Goal: Information Seeking & Learning: Check status

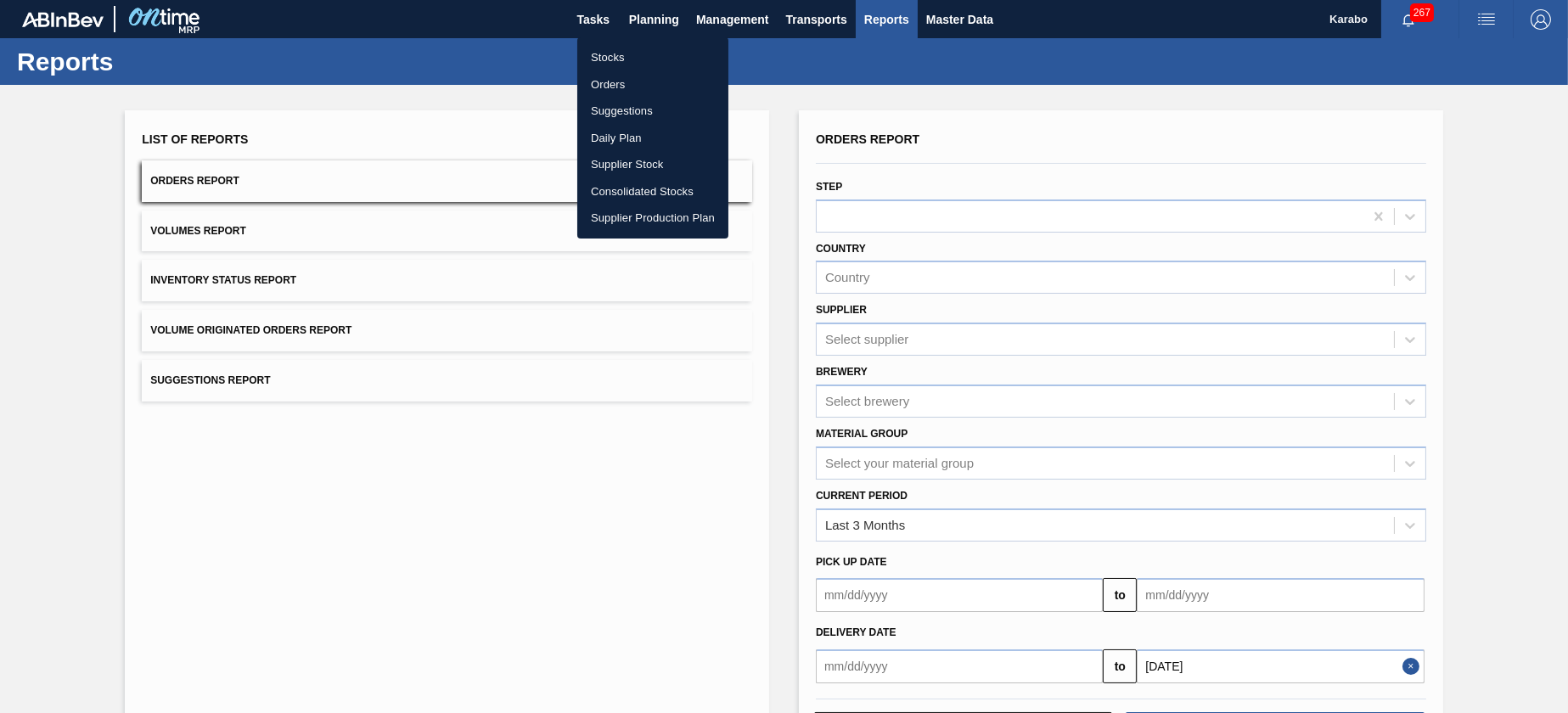
drag, startPoint x: 0, startPoint y: 0, endPoint x: 681, endPoint y: 74, distance: 685.0
click at [649, 66] on li "Stocks" at bounding box center [653, 57] width 152 height 27
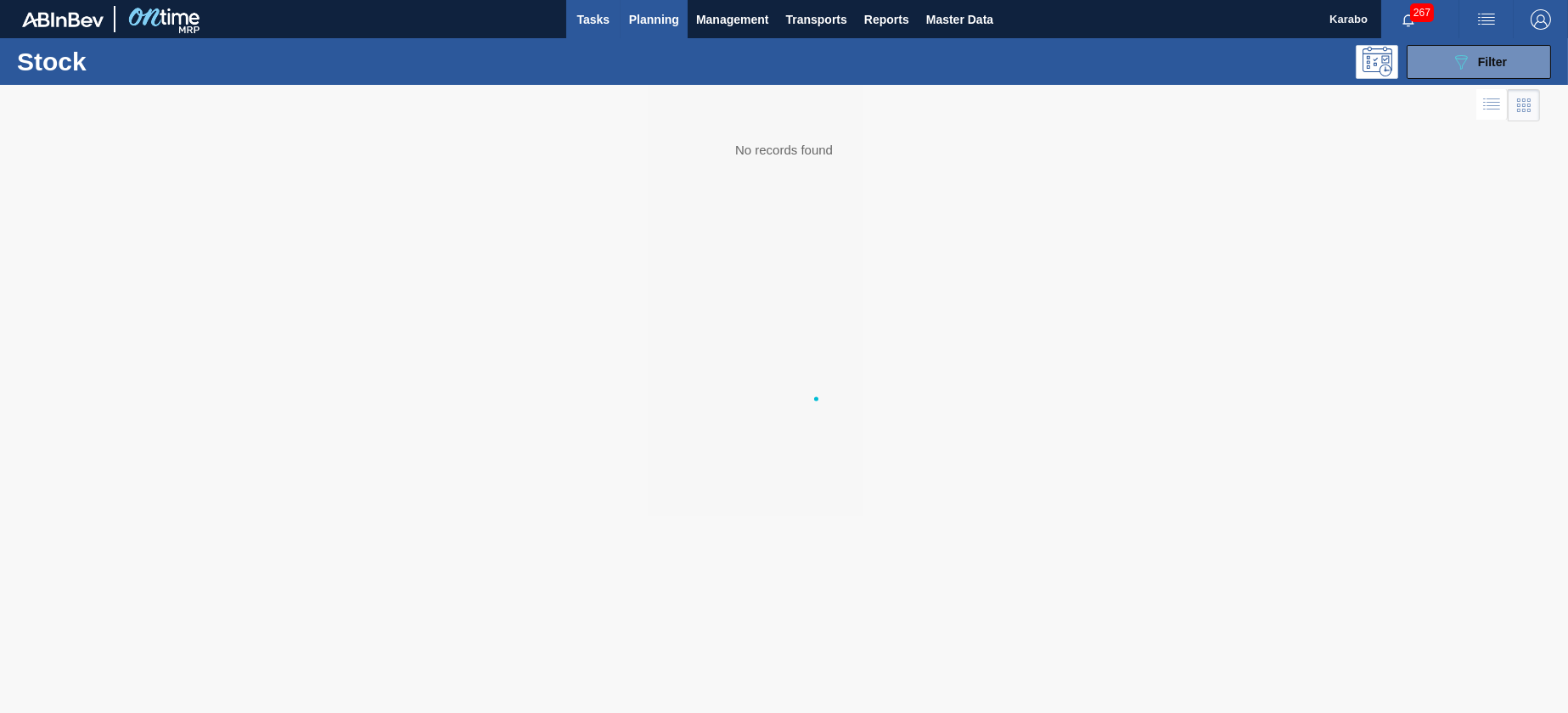
click at [606, 24] on span "Tasks" at bounding box center [593, 19] width 38 height 21
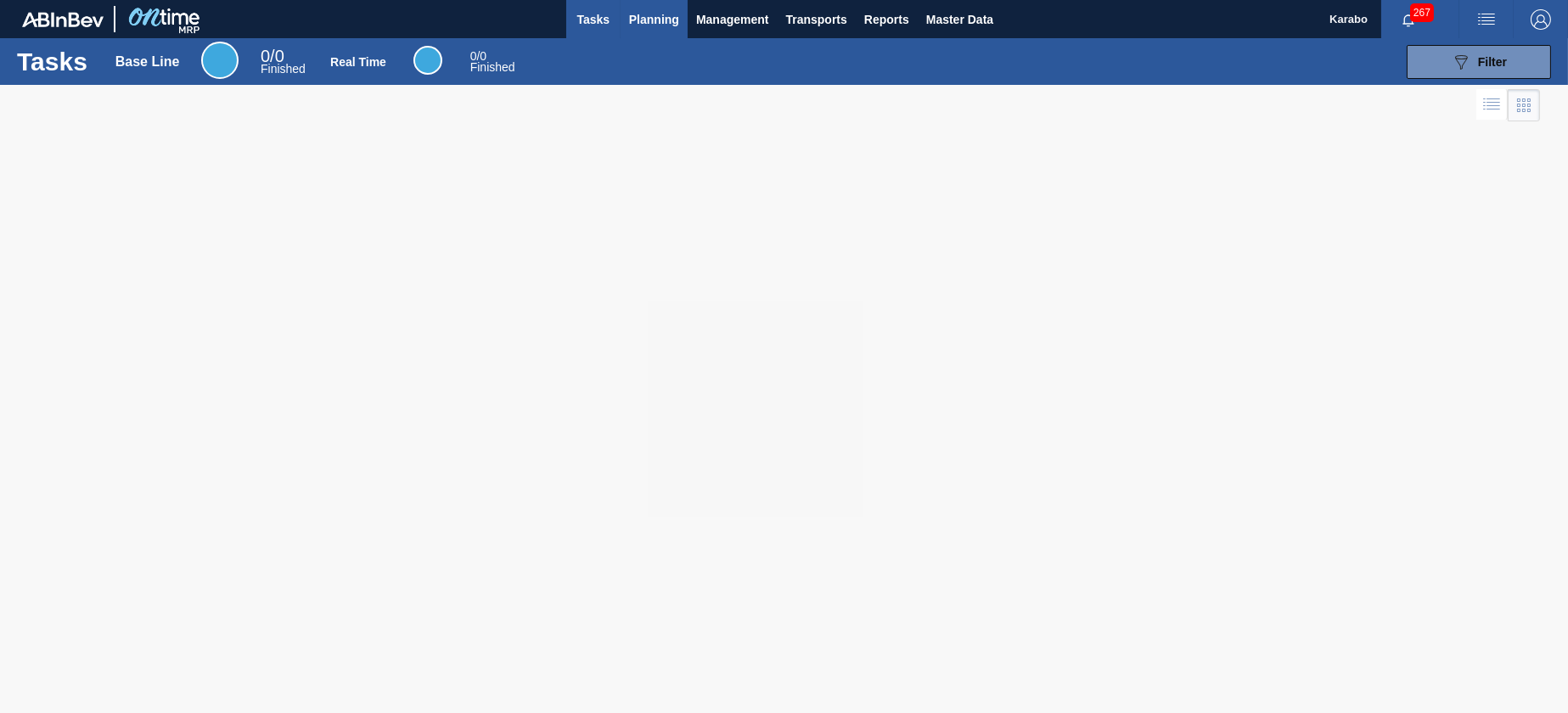
click at [664, 30] on button "Planning" at bounding box center [654, 19] width 67 height 39
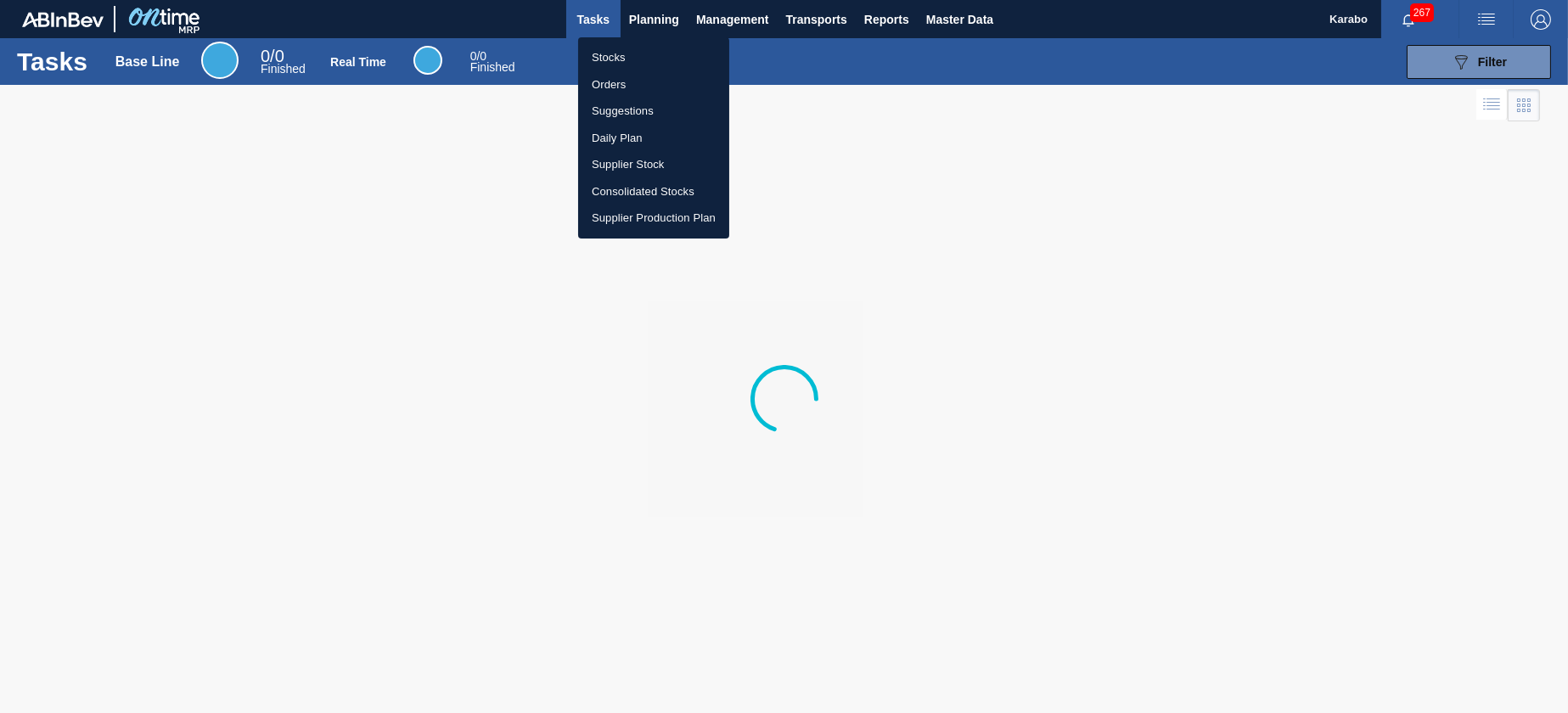
drag, startPoint x: 672, startPoint y: 52, endPoint x: 699, endPoint y: 59, distance: 27.9
click at [672, 53] on li "Stocks" at bounding box center [654, 57] width 152 height 27
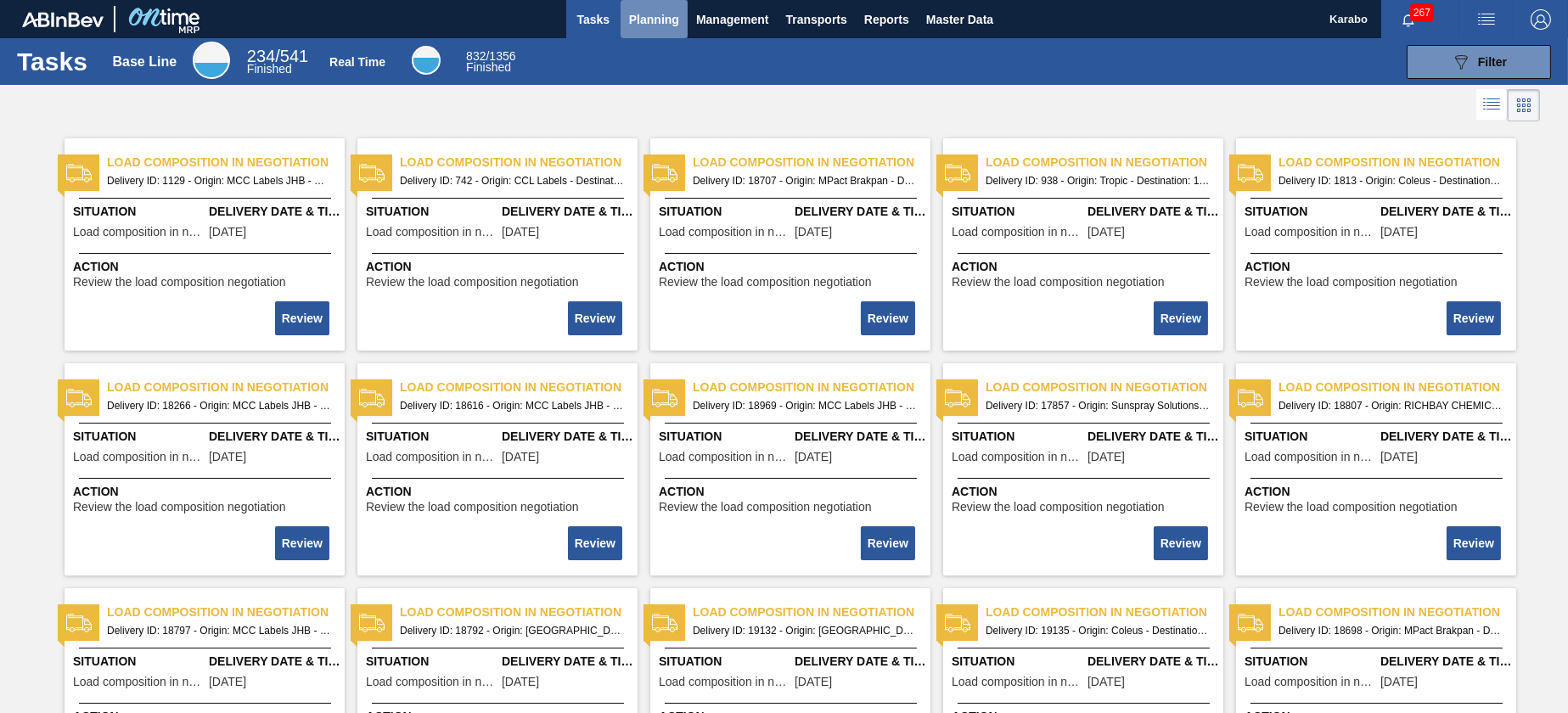
click at [643, 16] on span "Planning" at bounding box center [654, 19] width 50 height 21
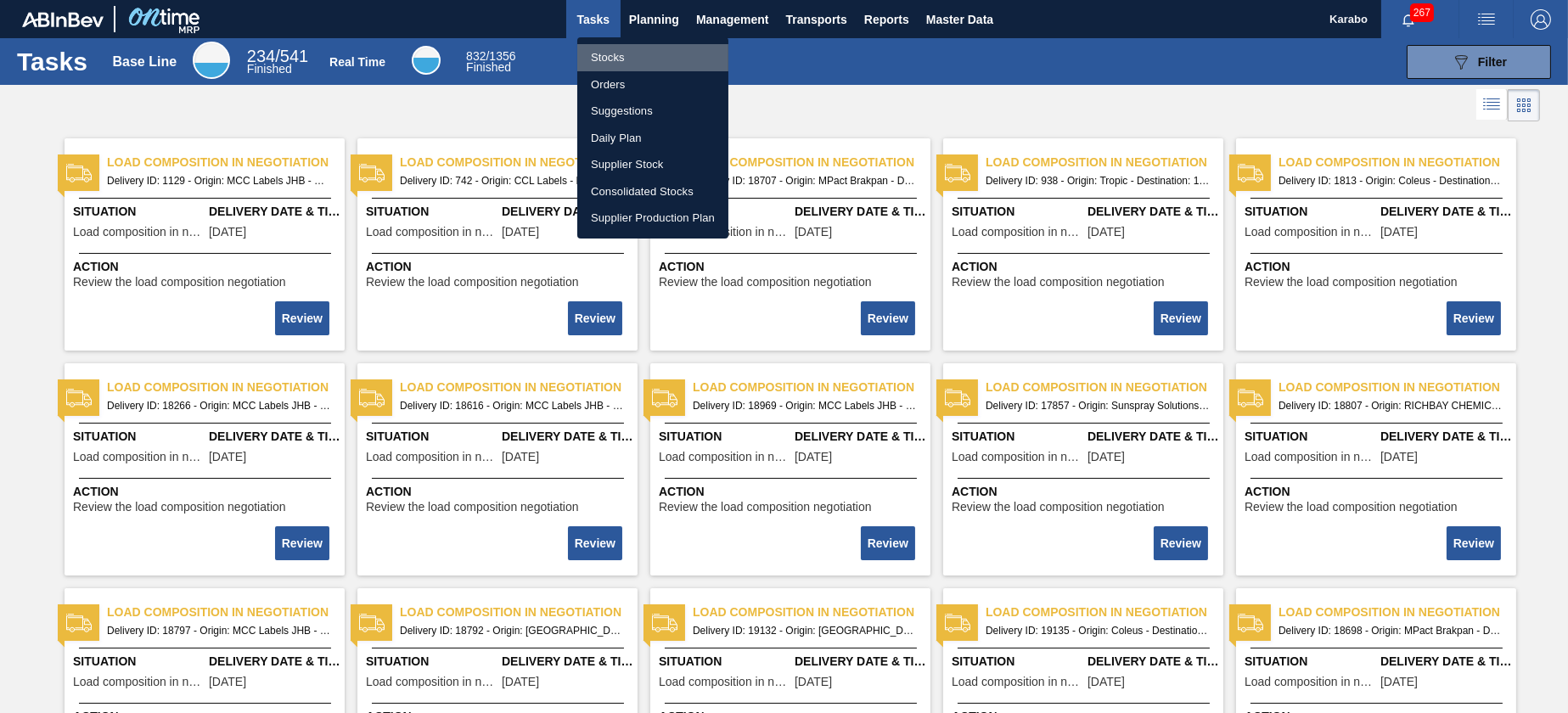
click at [639, 61] on li "Stocks" at bounding box center [653, 57] width 152 height 27
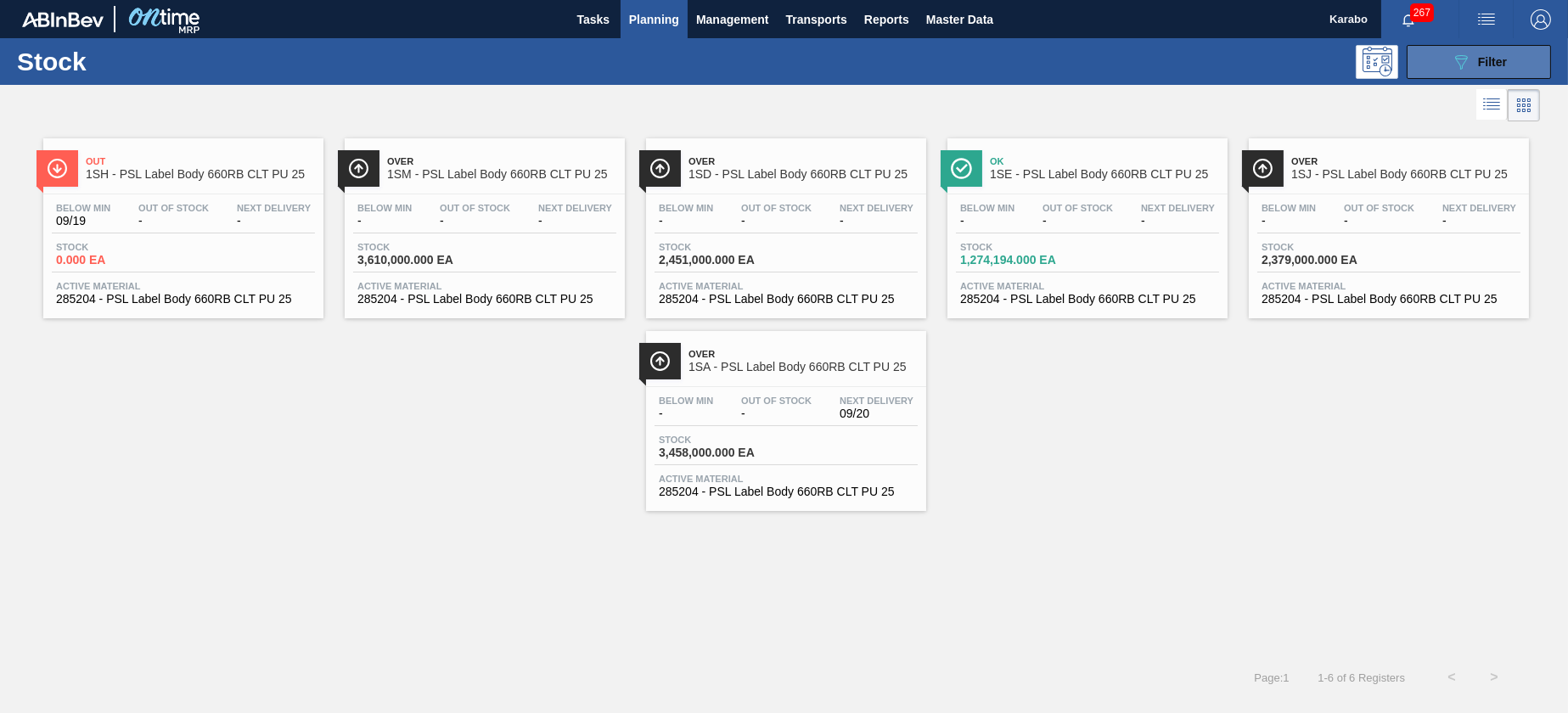
click at [1479, 65] on span "Filter" at bounding box center [1493, 62] width 29 height 13
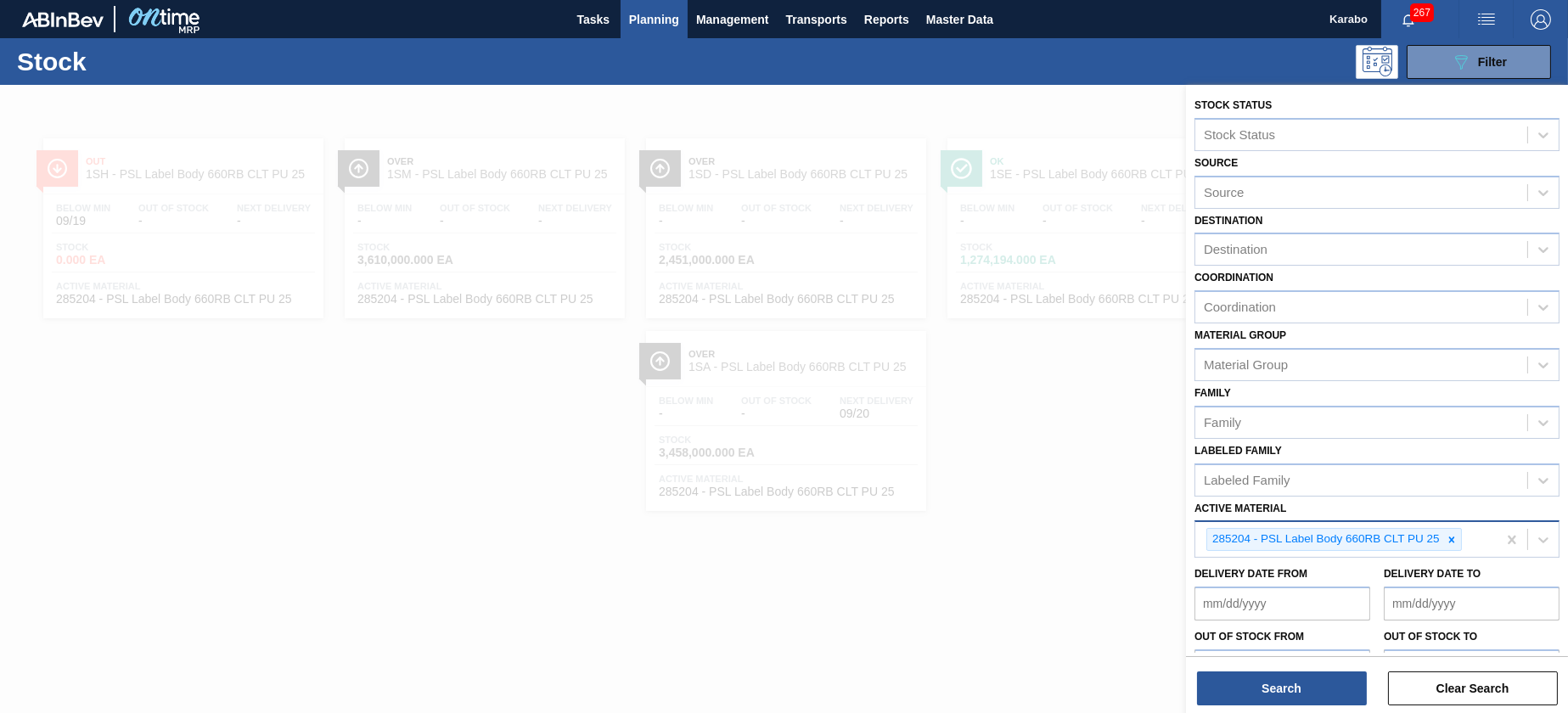
click at [1460, 540] on div at bounding box center [1451, 540] width 19 height 22
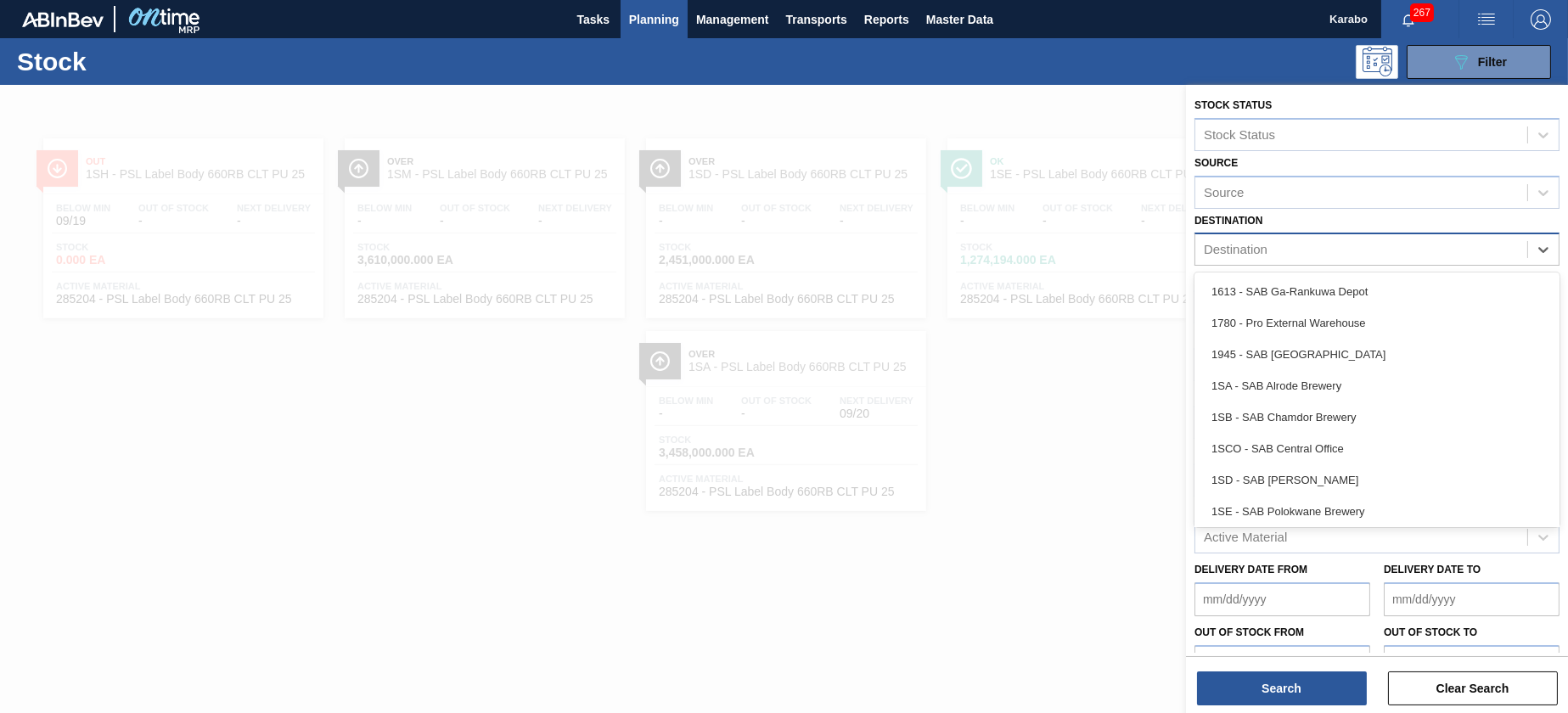
click at [1344, 240] on div "Destination" at bounding box center [1361, 249] width 332 height 24
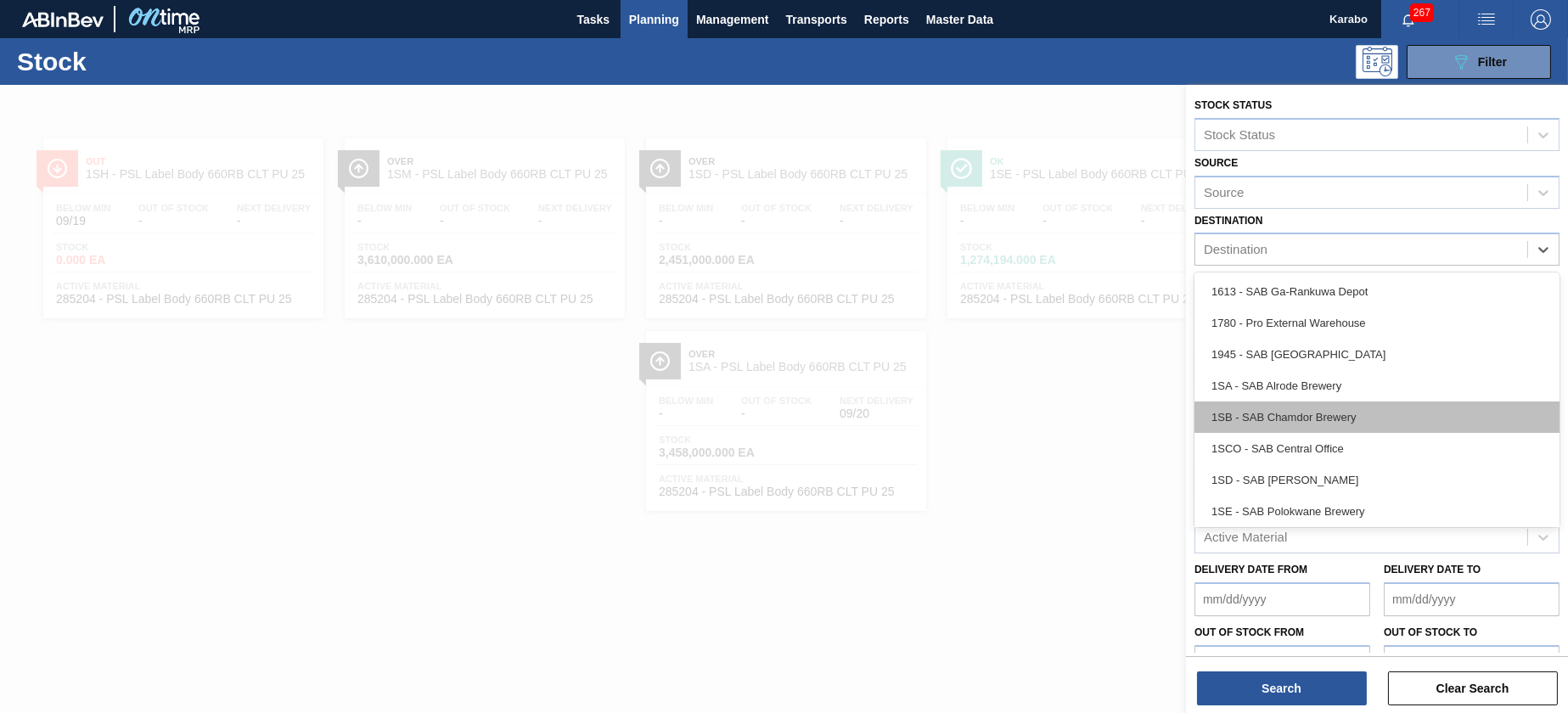
click at [1320, 403] on div "1SB - SAB Chamdor Brewery" at bounding box center [1376, 417] width 365 height 31
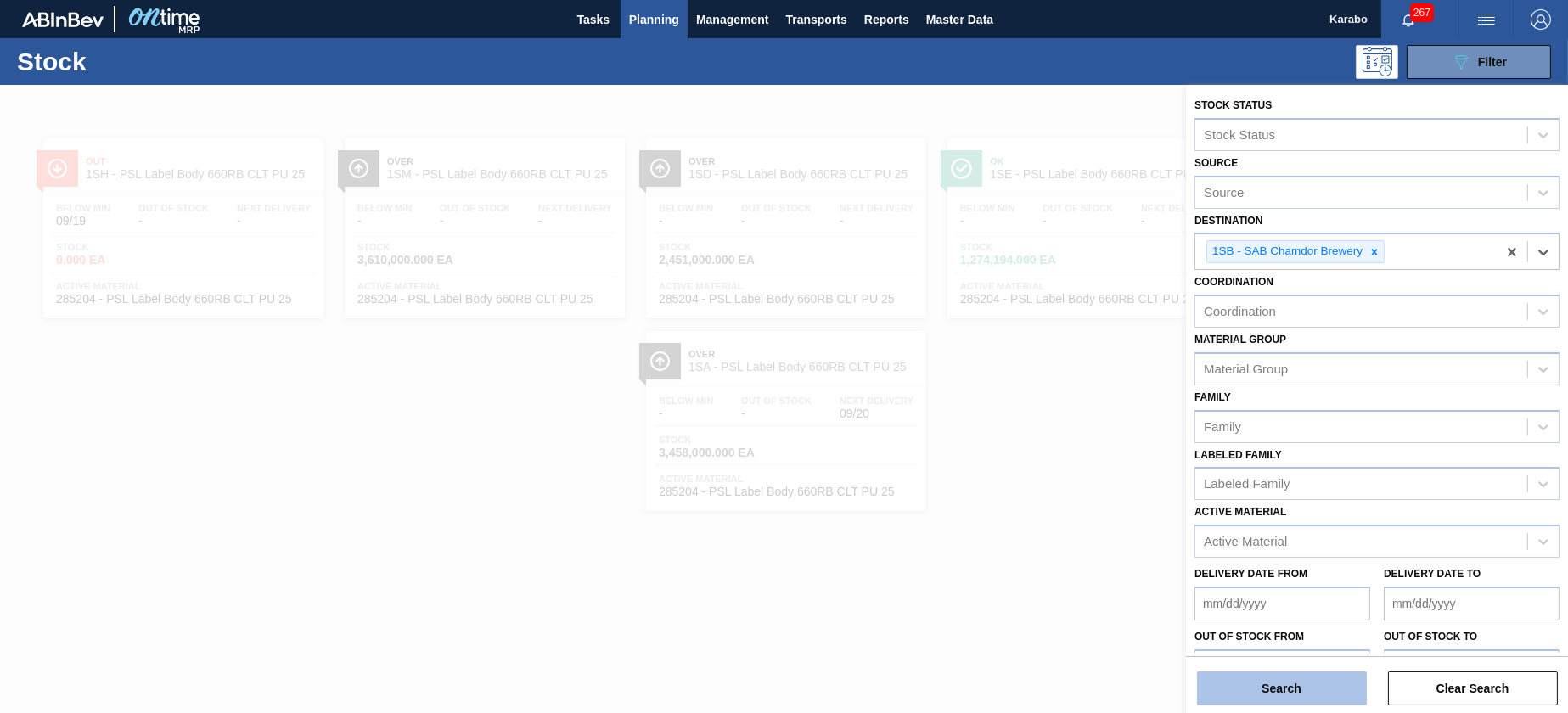
click at [1289, 690] on button "Search" at bounding box center [1281, 689] width 169 height 34
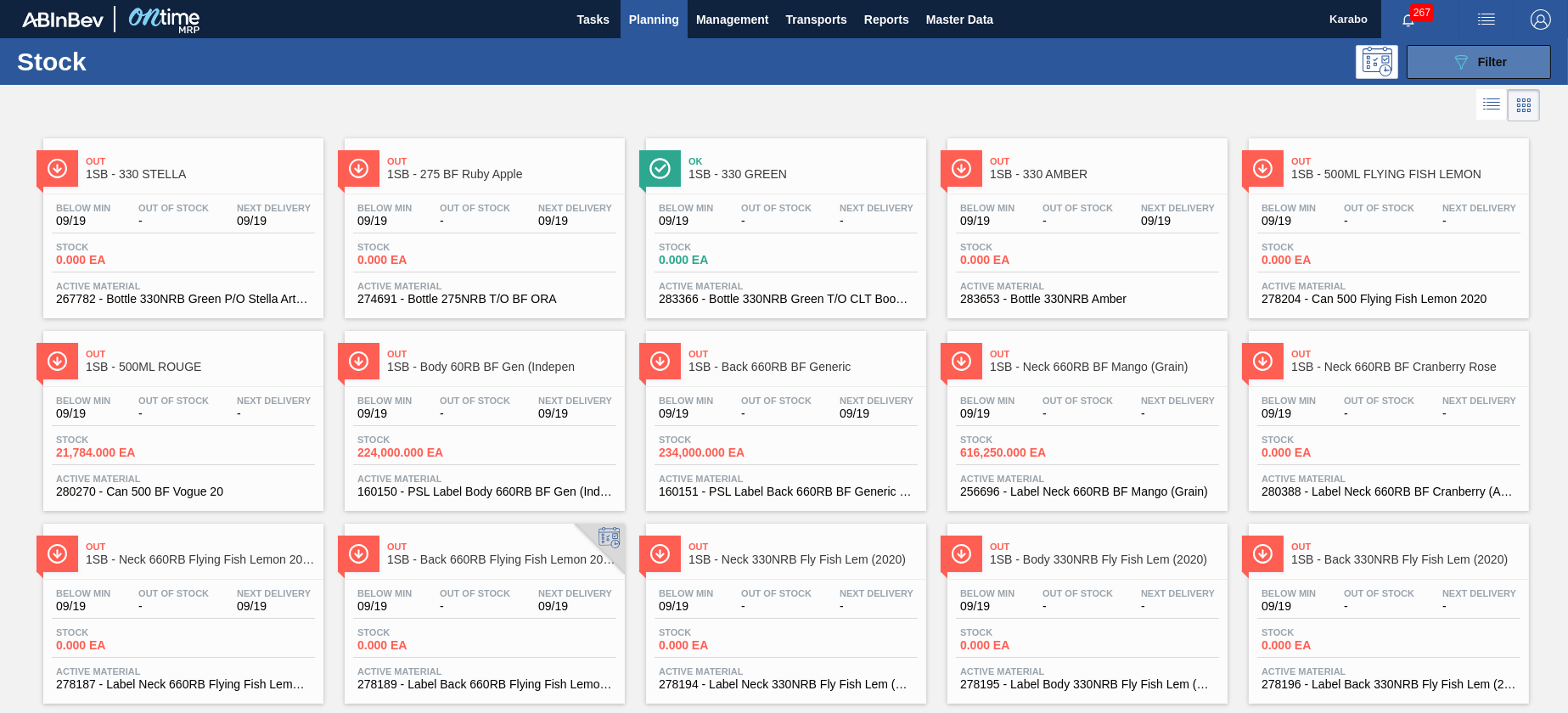
click at [1435, 56] on button "089F7B8B-B2A5-4AFE-B5C0-19BA573D28AC Filter" at bounding box center [1478, 62] width 144 height 34
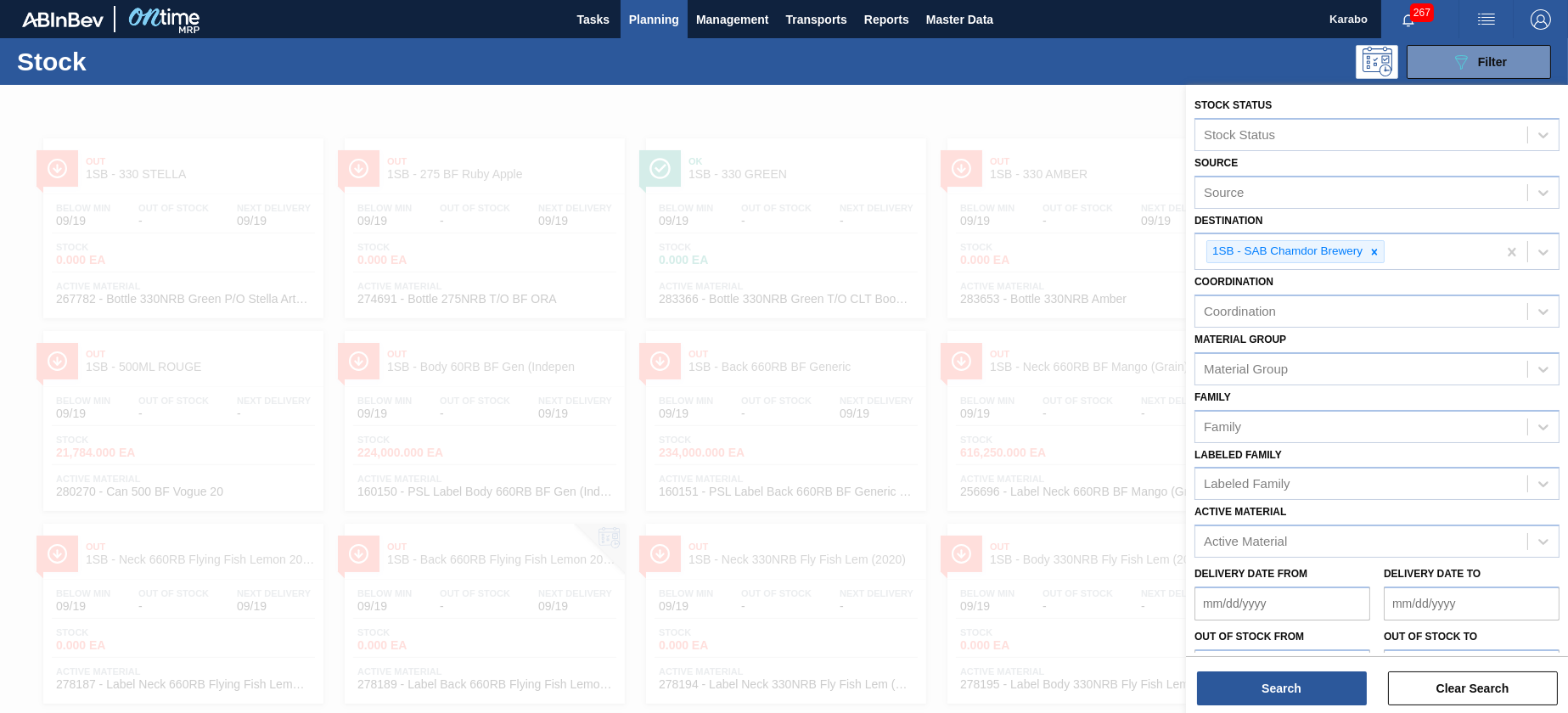
click at [1031, 86] on div at bounding box center [784, 441] width 1568 height 713
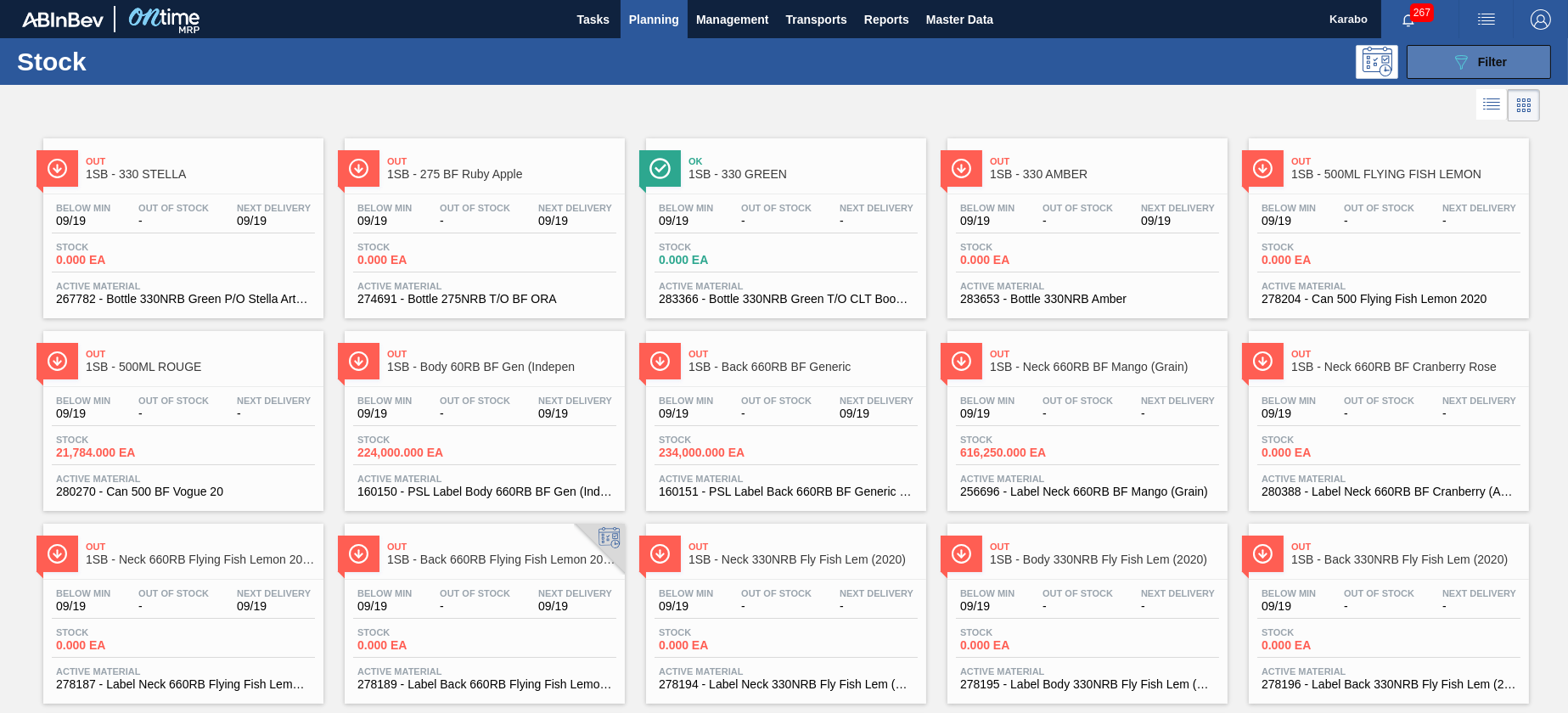
click at [1483, 48] on button "089F7B8B-B2A5-4AFE-B5C0-19BA573D28AC Filter" at bounding box center [1478, 62] width 144 height 34
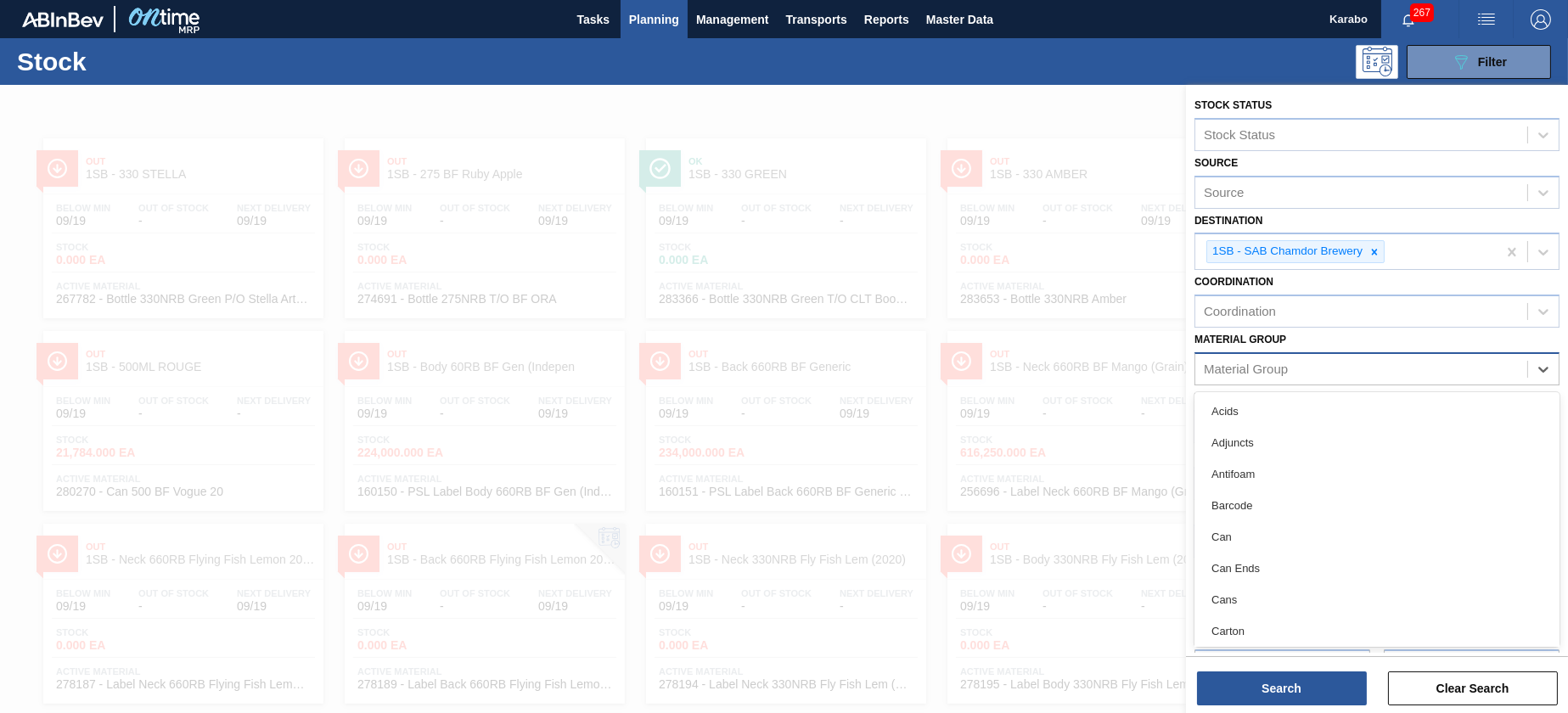
click at [1373, 378] on div "Material Group" at bounding box center [1361, 369] width 332 height 24
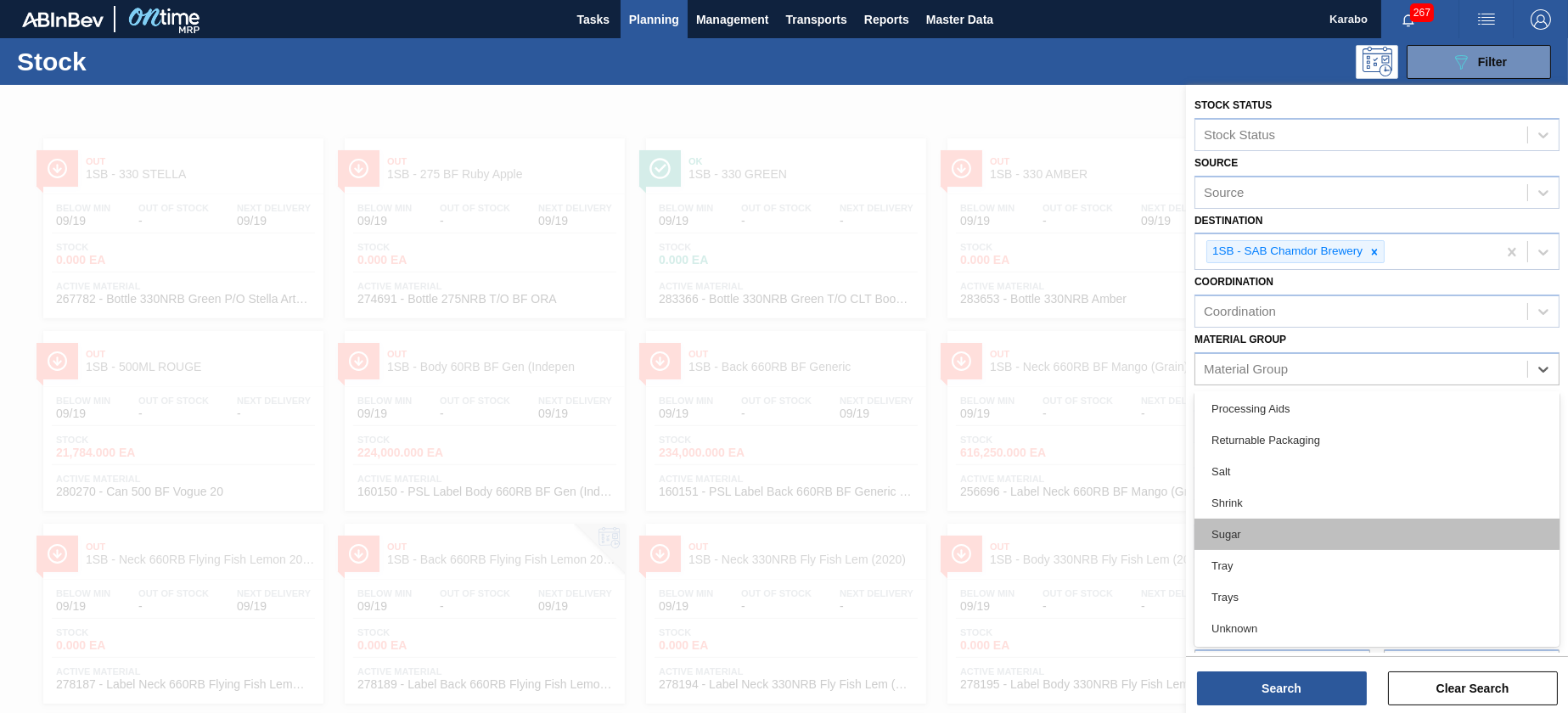
scroll to position [376, 0]
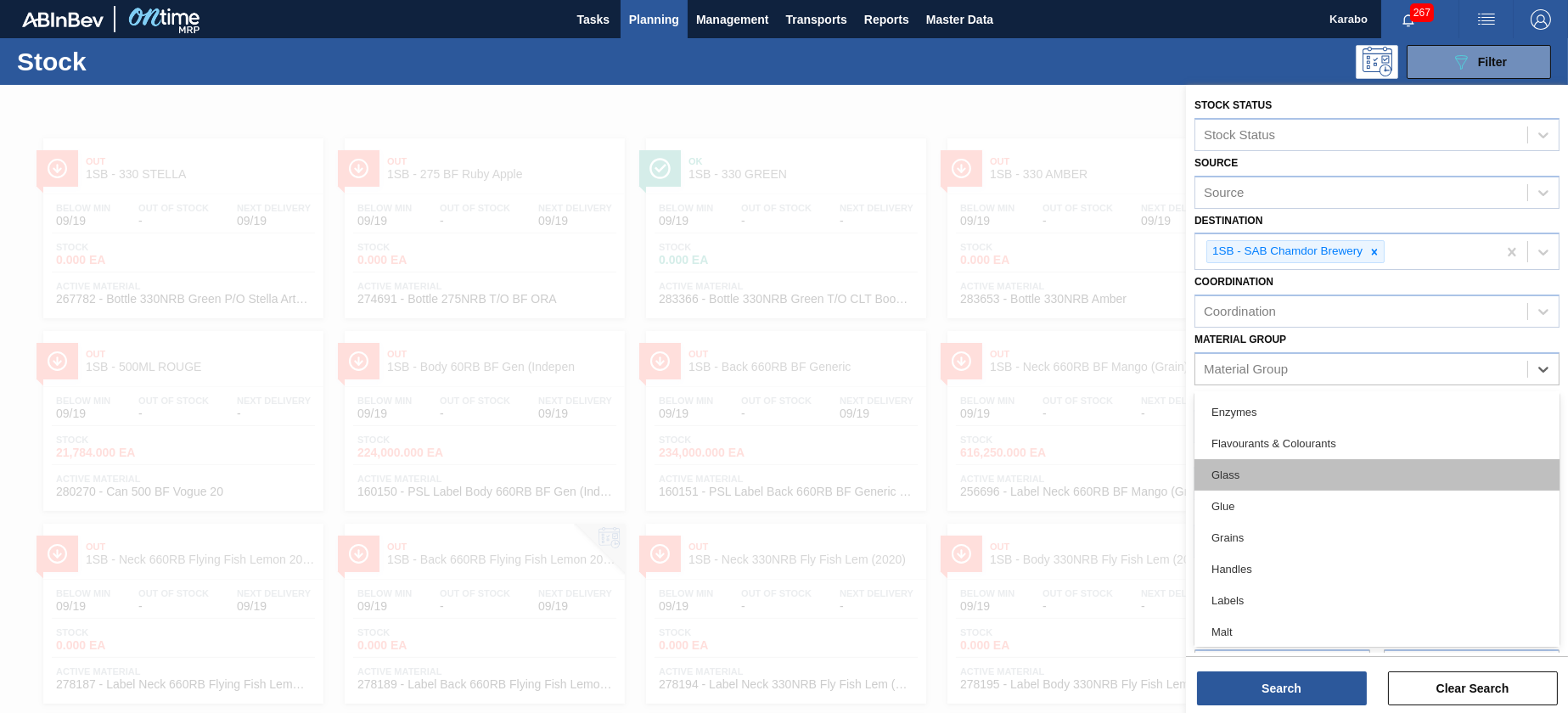
click at [1314, 473] on div "Glass" at bounding box center [1376, 474] width 365 height 31
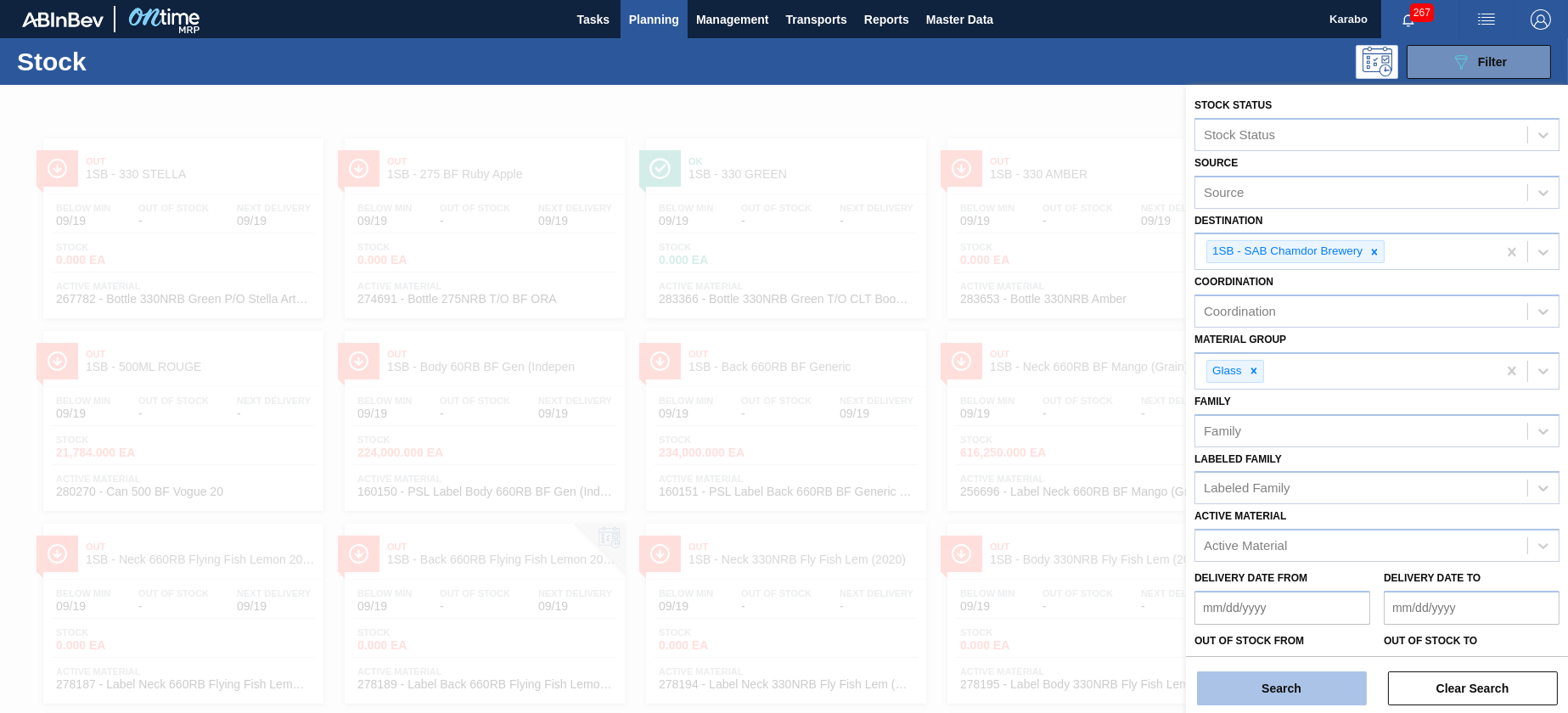
click at [1322, 677] on button "Search" at bounding box center [1281, 689] width 169 height 34
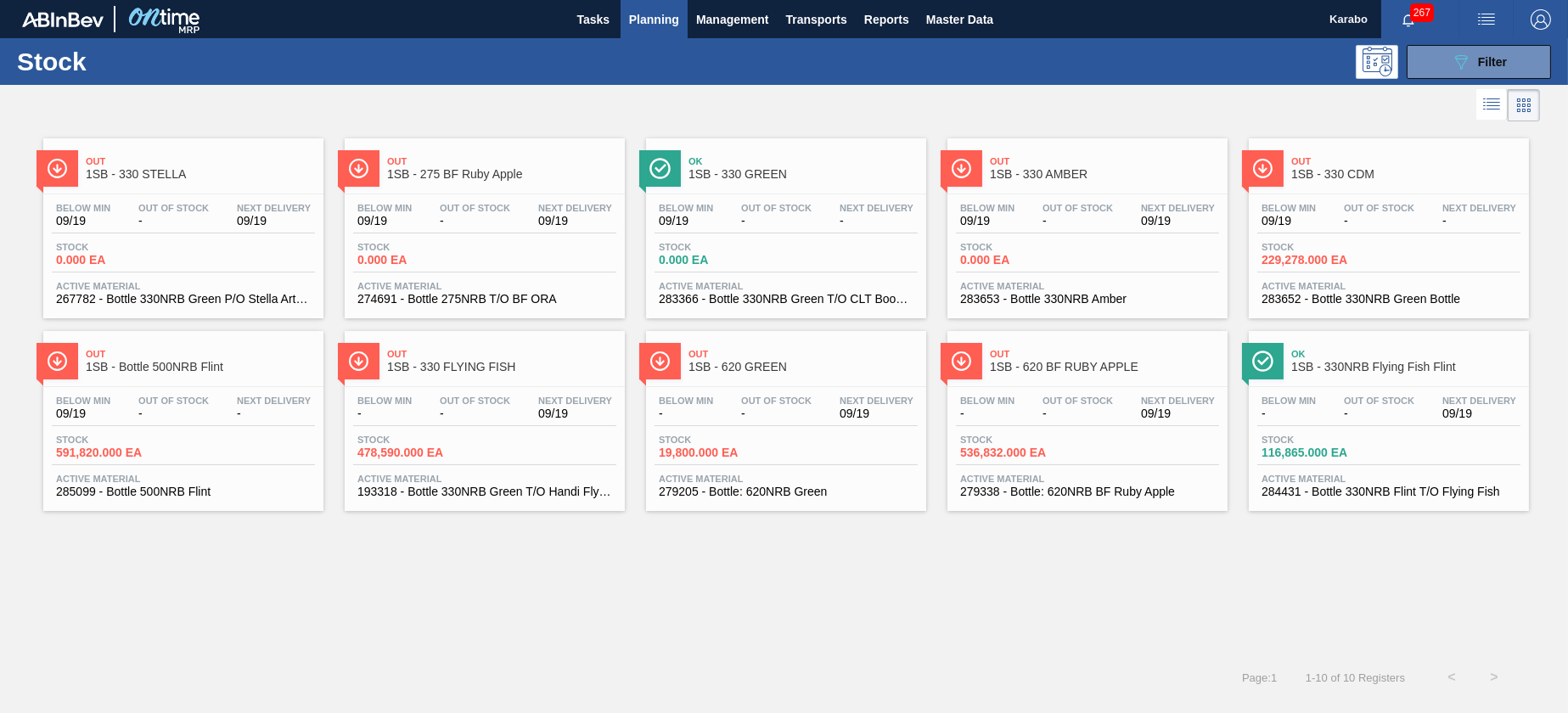
click at [1067, 453] on span "536,832.000 EA" at bounding box center [1019, 453] width 119 height 13
click at [472, 419] on div "Below Min - Out Of Stock - Next Delivery 09/19" at bounding box center [485, 411] width 264 height 30
click at [240, 392] on div "Below Min 09/19 Out Of Stock - Next Delivery - Stock 591,820.000 EA Active Mate…" at bounding box center [183, 445] width 280 height 116
